Goal: Use online tool/utility: Utilize a website feature to perform a specific function

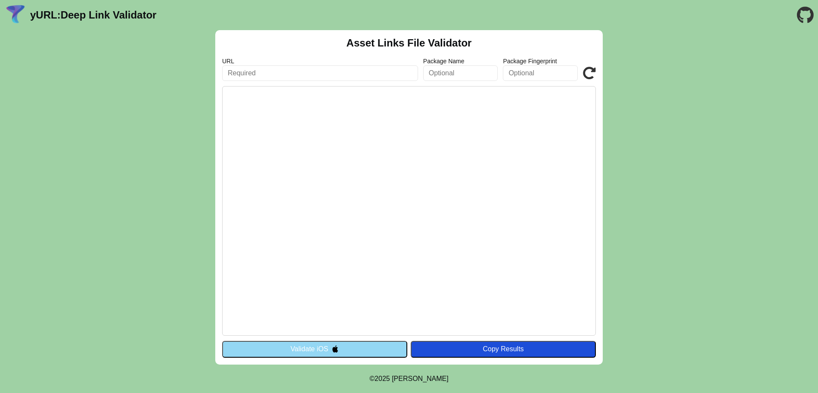
click at [302, 66] on input "text" at bounding box center [320, 73] width 196 height 16
type input "[URL][DOMAIN_NAME]"
click at [410, 159] on pre at bounding box center [409, 211] width 374 height 250
click at [403, 72] on input "[URL][DOMAIN_NAME]" at bounding box center [320, 73] width 196 height 16
click button "Validate" at bounding box center [0, 0] width 0 height 0
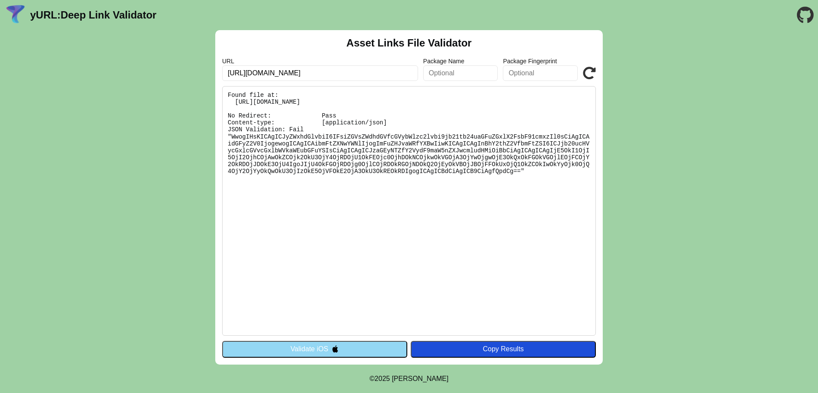
click at [591, 73] on icon at bounding box center [589, 73] width 13 height 13
